Goal: Task Accomplishment & Management: Use online tool/utility

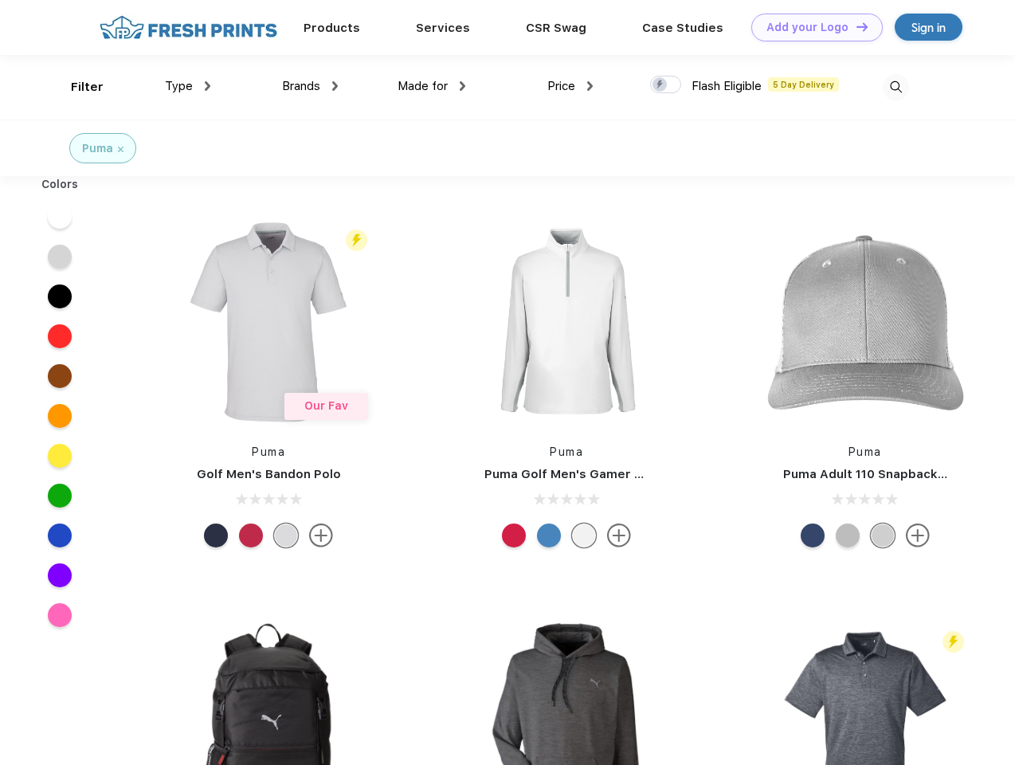
click at [811, 27] on link "Add your Logo Design Tool" at bounding box center [816, 28] width 131 height 28
click at [0, 0] on div "Design Tool" at bounding box center [0, 0] width 0 height 0
click at [855, 26] on link "Add your Logo Design Tool" at bounding box center [816, 28] width 131 height 28
click at [76, 87] on div "Filter" at bounding box center [87, 87] width 33 height 18
click at [188, 86] on span "Type" at bounding box center [179, 86] width 28 height 14
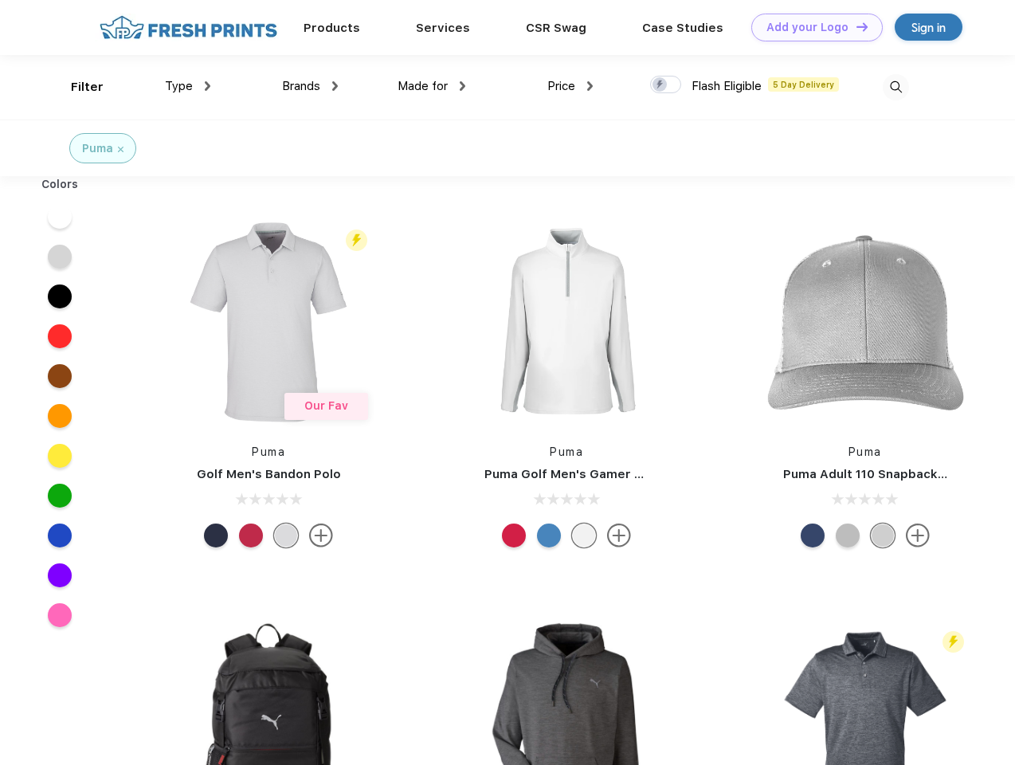
click at [310, 86] on span "Brands" at bounding box center [301, 86] width 38 height 14
click at [432, 86] on span "Made for" at bounding box center [422, 86] width 50 height 14
click at [570, 86] on span "Price" at bounding box center [561, 86] width 28 height 14
click at [666, 85] on div at bounding box center [665, 85] width 31 height 18
click at [660, 85] on input "checkbox" at bounding box center [655, 80] width 10 height 10
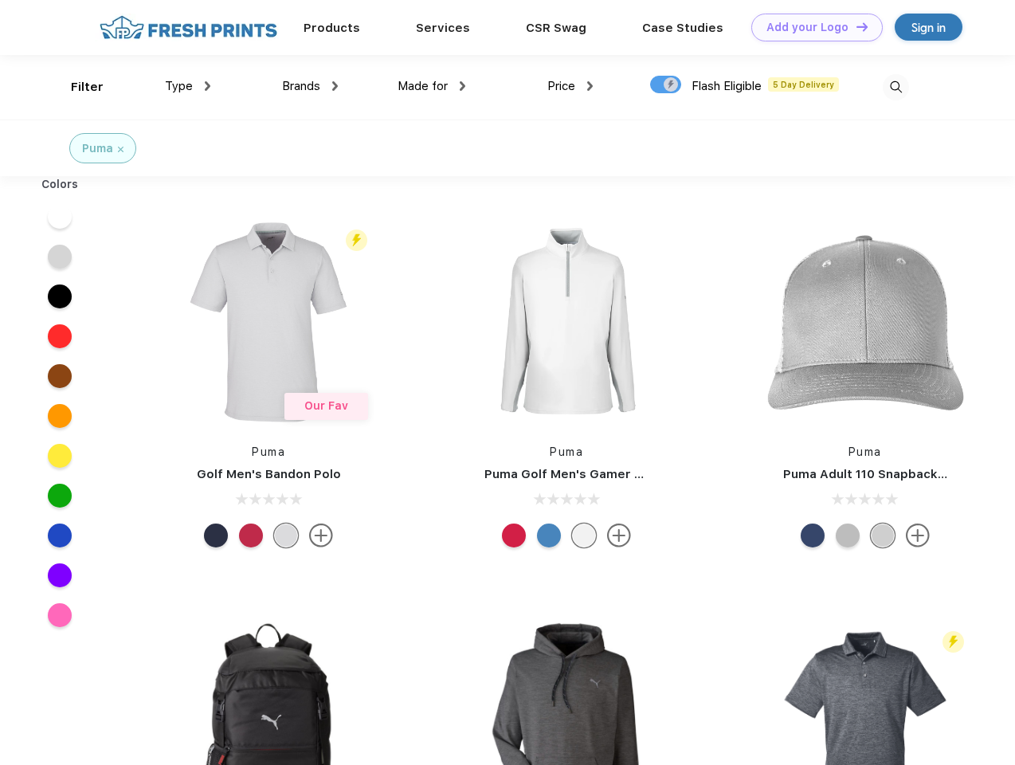
click at [895, 87] on img at bounding box center [896, 87] width 26 height 26
